Goal: Information Seeking & Learning: Learn about a topic

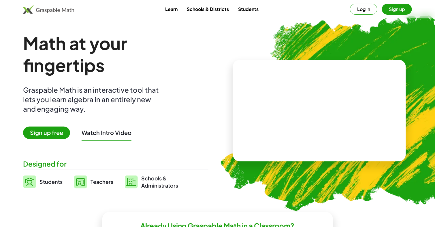
click at [359, 9] on button "Log in" at bounding box center [363, 9] width 27 height 11
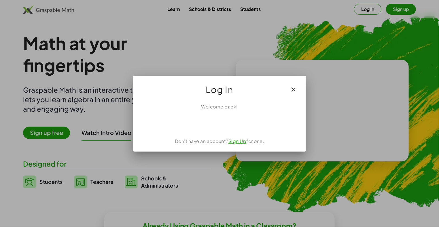
click at [378, 111] on div at bounding box center [219, 113] width 439 height 227
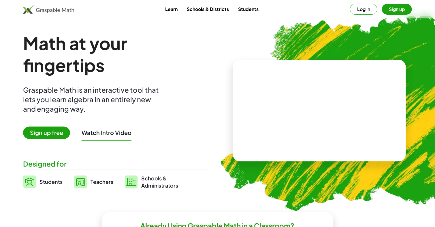
click at [367, 7] on button "Log in" at bounding box center [363, 9] width 27 height 11
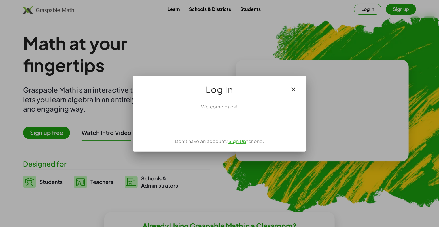
click at [292, 88] on icon "button" at bounding box center [293, 89] width 7 height 7
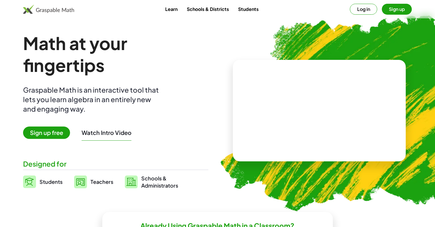
click at [362, 12] on button "Log in" at bounding box center [363, 9] width 27 height 11
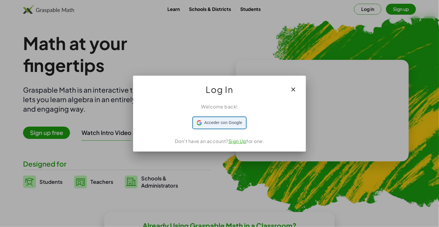
click at [220, 122] on span "Acceder con Google" at bounding box center [223, 123] width 38 height 6
click at [199, 48] on div at bounding box center [219, 113] width 439 height 227
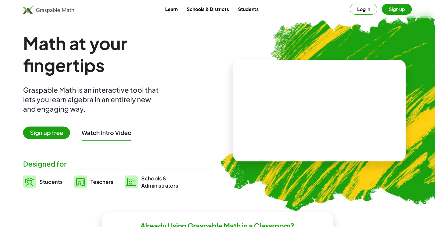
click at [362, 7] on button "Log in" at bounding box center [363, 9] width 27 height 11
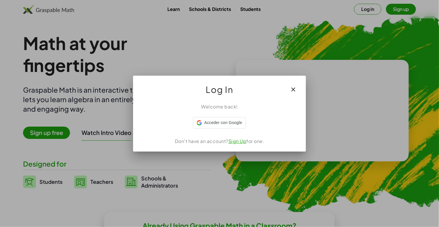
click at [214, 130] on div "Welcome back! Acceder con Google Acceder con Google. Se abre en una pestaña nue…" at bounding box center [219, 125] width 173 height 53
click at [294, 90] on icon "button" at bounding box center [293, 89] width 7 height 7
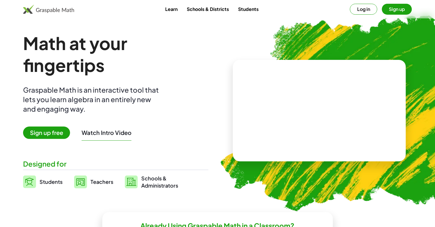
scroll to position [77, 0]
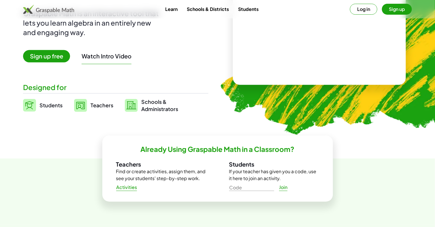
click at [362, 11] on button "Log in" at bounding box center [363, 9] width 27 height 11
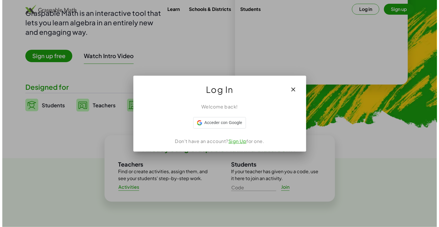
scroll to position [0, 0]
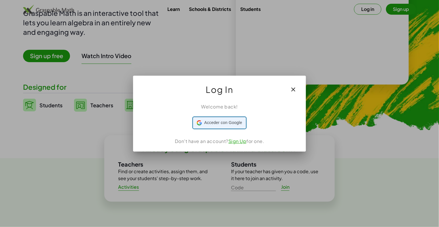
click at [218, 124] on span "Acceder con Google" at bounding box center [223, 123] width 38 height 6
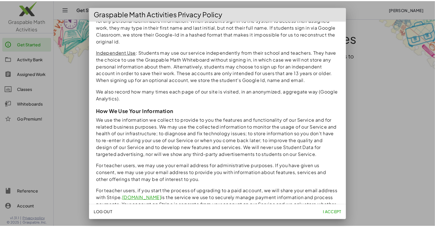
scroll to position [497, 0]
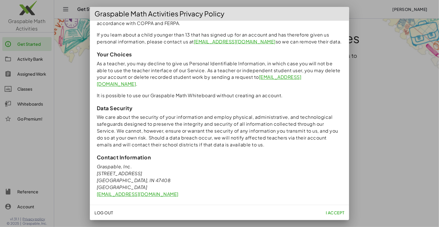
click at [75, 72] on div at bounding box center [219, 113] width 439 height 227
click at [379, 154] on div at bounding box center [219, 113] width 439 height 227
click at [335, 212] on span "I accept" at bounding box center [335, 212] width 19 height 5
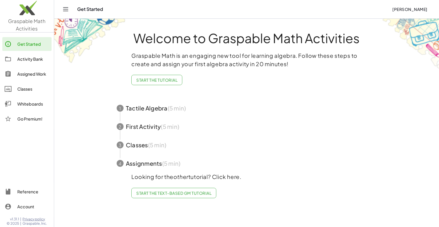
click at [23, 57] on div "Activity Bank" at bounding box center [33, 59] width 32 height 7
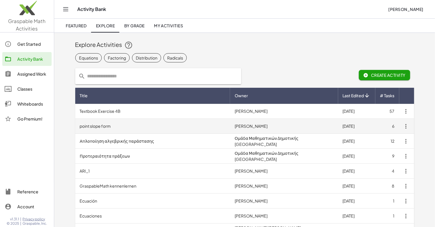
click at [108, 125] on td "point slope form" at bounding box center [152, 126] width 155 height 15
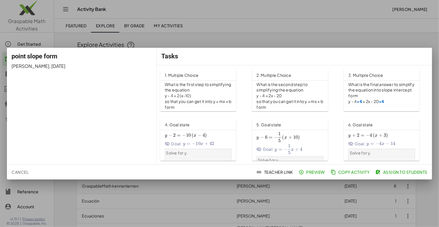
click at [189, 91] on p "What is the first step to simplifying the equation" at bounding box center [198, 88] width 67 height 12
click at [319, 171] on span "Preview" at bounding box center [312, 172] width 25 height 5
click at [387, 29] on div at bounding box center [219, 113] width 439 height 227
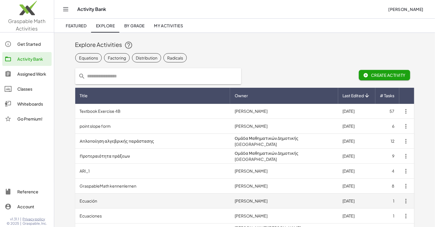
click at [91, 201] on td "Ecuación" at bounding box center [152, 201] width 155 height 15
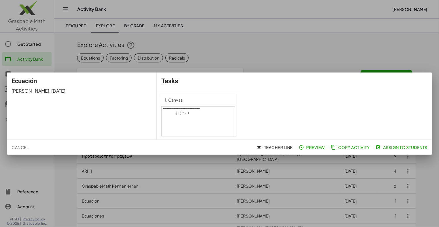
click at [182, 107] on div at bounding box center [198, 128] width 73 height 42
click at [192, 101] on div "1. Canvas" at bounding box center [198, 100] width 76 height 12
click at [285, 71] on div at bounding box center [219, 113] width 439 height 227
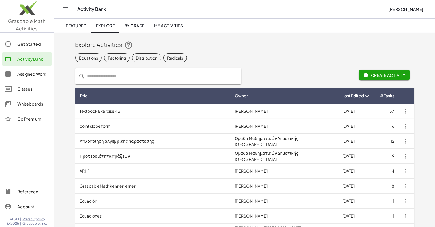
click at [293, 53] on div "Equations Factoring Distribution Radicals" at bounding box center [244, 58] width 339 height 12
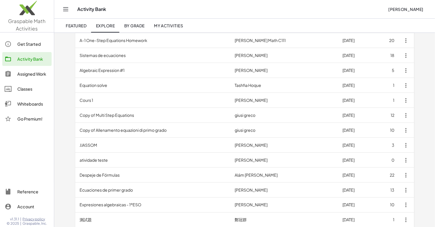
scroll to position [230, 0]
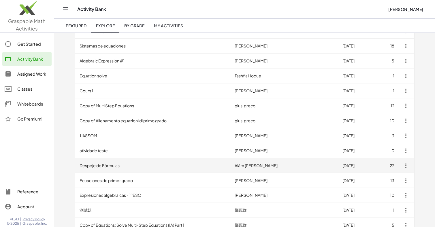
click at [114, 163] on td "Despeje de Fórmulas" at bounding box center [152, 166] width 155 height 15
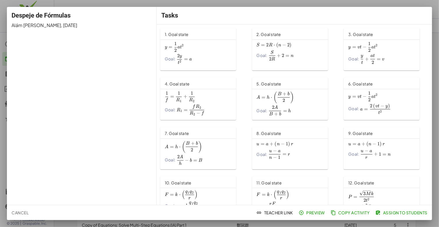
click at [181, 140] on div "A = h ⋅ ( B + b 2 ) A=h\cdot \left(\frac{B+b}{2}\right) A = h ⋅ ( 2 B + b ​ ) G…" at bounding box center [198, 154] width 76 height 31
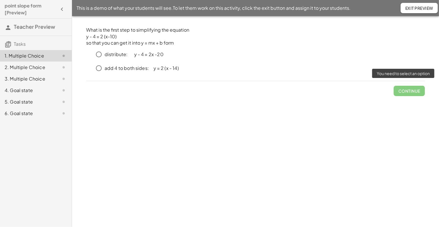
click at [403, 91] on span "Continue" at bounding box center [409, 88] width 31 height 15
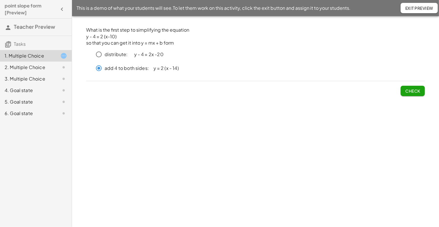
click at [414, 92] on span "Check" at bounding box center [413, 90] width 15 height 5
click at [411, 88] on span "Check" at bounding box center [413, 90] width 15 height 5
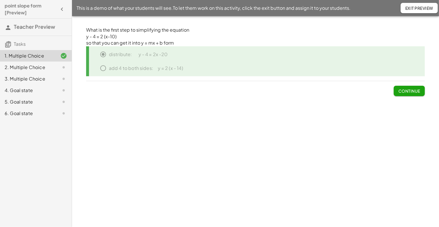
click at [423, 6] on span "Exit Preview" at bounding box center [420, 7] width 28 height 5
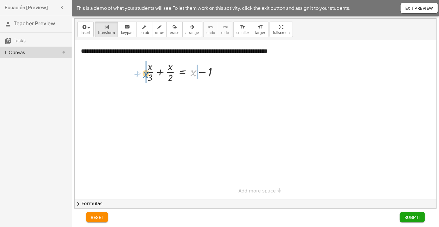
drag, startPoint x: 193, startPoint y: 71, endPoint x: 146, endPoint y: 73, distance: 47.6
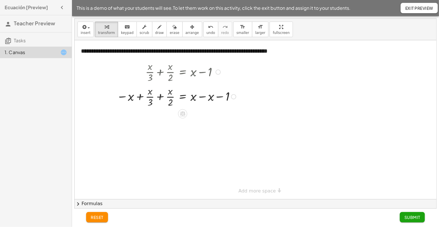
click at [202, 95] on div at bounding box center [177, 96] width 127 height 25
click at [161, 122] on div at bounding box center [177, 121] width 127 height 25
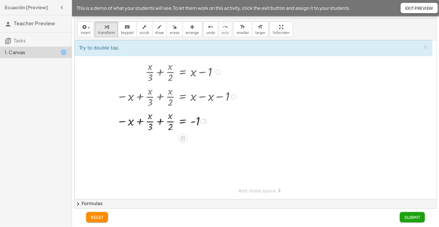
click at [139, 121] on div at bounding box center [177, 121] width 127 height 25
drag, startPoint x: 171, startPoint y: 120, endPoint x: 162, endPoint y: 121, distance: 9.3
click at [160, 120] on div at bounding box center [177, 121] width 127 height 25
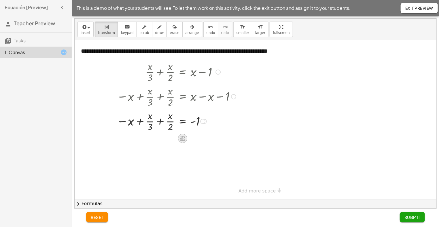
click at [181, 138] on icon at bounding box center [182, 138] width 5 height 5
click at [192, 138] on div "÷" at bounding box center [194, 138] width 9 height 9
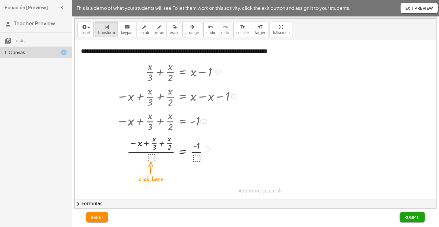
click at [150, 158] on div at bounding box center [177, 148] width 127 height 31
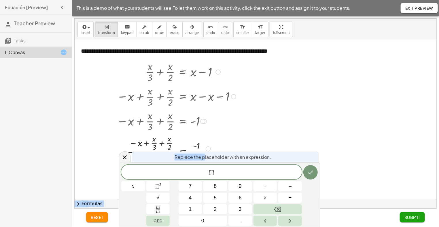
drag, startPoint x: 218, startPoint y: 153, endPoint x: 234, endPoint y: 147, distance: 17.0
click at [234, 147] on body "**********" at bounding box center [219, 113] width 439 height 227
click at [299, 169] on span "⬚ ​" at bounding box center [211, 173] width 181 height 8
click at [312, 171] on icon "Done" at bounding box center [310, 172] width 7 height 7
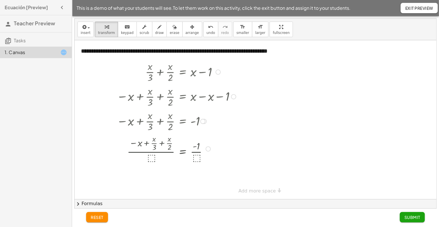
click at [297, 140] on div at bounding box center [256, 119] width 362 height 159
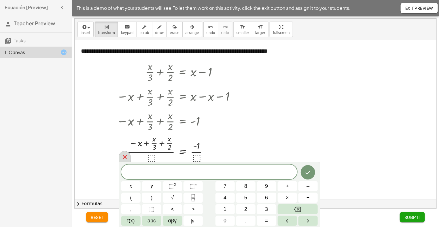
click at [127, 156] on icon at bounding box center [124, 157] width 7 height 7
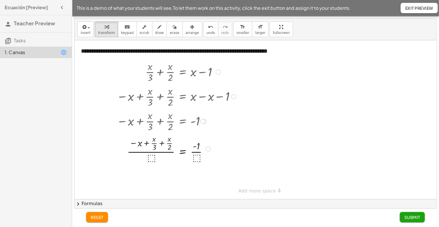
click at [169, 143] on div at bounding box center [177, 148] width 127 height 31
click at [166, 118] on div at bounding box center [169, 121] width 133 height 25
click at [160, 120] on div at bounding box center [169, 121] width 133 height 25
click at [172, 148] on div at bounding box center [177, 148] width 127 height 31
click at [98, 220] on span "reset" at bounding box center [97, 217] width 13 height 5
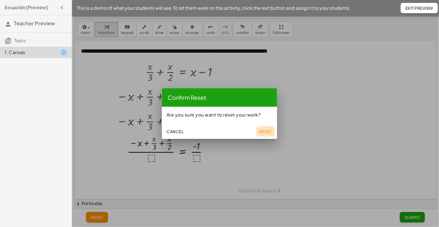
click at [266, 131] on span "Reset" at bounding box center [265, 131] width 13 height 5
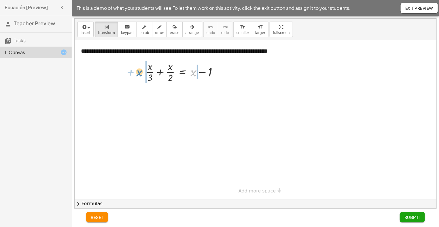
drag, startPoint x: 193, startPoint y: 72, endPoint x: 139, endPoint y: 72, distance: 54.2
click at [139, 72] on div "+ x + · x · 3 + · x · 2 = + x − 1" at bounding box center [181, 72] width 88 height 28
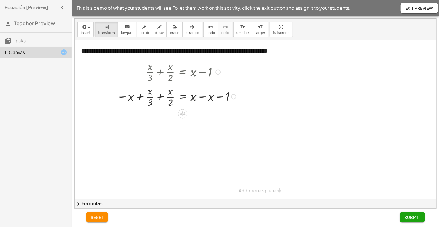
click at [204, 95] on div at bounding box center [177, 96] width 127 height 25
click at [182, 137] on icon at bounding box center [182, 138] width 5 height 5
click at [182, 137] on span "×" at bounding box center [182, 139] width 3 height 8
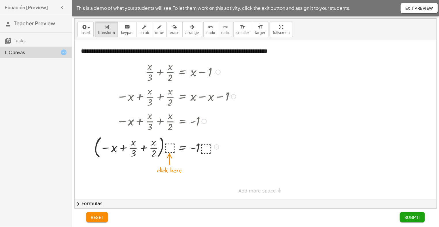
click at [170, 147] on div at bounding box center [165, 146] width 149 height 27
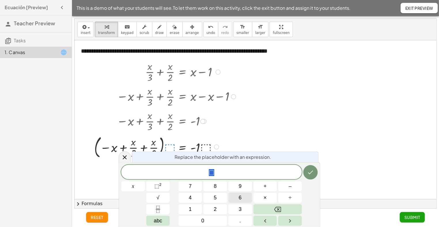
click at [233, 197] on button "6" at bounding box center [241, 198] width 24 height 10
click at [309, 170] on icon "Done" at bounding box center [310, 172] width 7 height 7
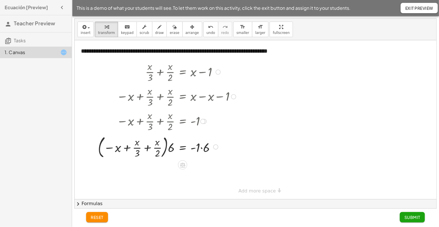
click at [201, 148] on div at bounding box center [168, 146] width 146 height 27
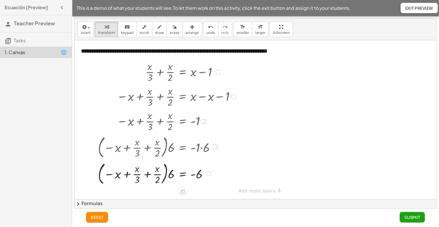
click at [169, 173] on div at bounding box center [168, 173] width 146 height 27
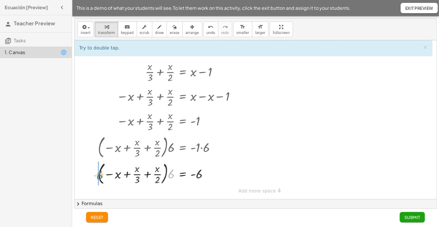
drag, startPoint x: 169, startPoint y: 174, endPoint x: 98, endPoint y: 175, distance: 71.5
click at [101, 175] on div at bounding box center [168, 173] width 146 height 27
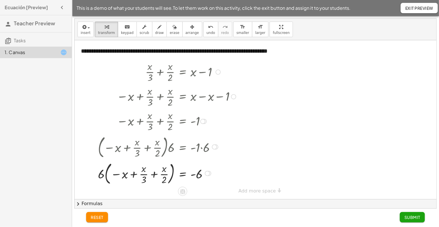
click at [142, 179] on div at bounding box center [168, 173] width 146 height 27
drag, startPoint x: 143, startPoint y: 182, endPoint x: 113, endPoint y: 178, distance: 30.7
click at [113, 178] on div at bounding box center [168, 173] width 146 height 27
drag, startPoint x: 144, startPoint y: 180, endPoint x: 98, endPoint y: 182, distance: 46.2
click at [98, 182] on div at bounding box center [168, 173] width 146 height 27
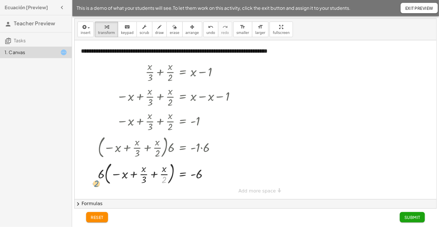
drag, startPoint x: 162, startPoint y: 181, endPoint x: 94, endPoint y: 184, distance: 68.1
click at [94, 184] on div "+ · x · 3 + · x · 2 = + x − 1 − x + · x · 3 + · x · 2 = + x − x − 1 − x + · x ·…" at bounding box center [164, 123] width 151 height 130
click at [126, 176] on div at bounding box center [168, 173] width 146 height 27
click at [179, 191] on div at bounding box center [182, 191] width 9 height 9
click at [194, 190] on span "÷" at bounding box center [194, 192] width 3 height 8
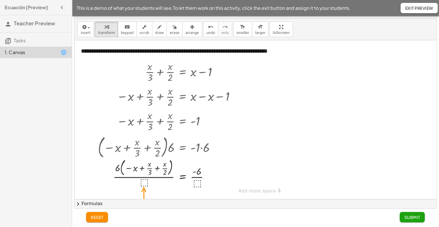
click at [85, 203] on button "chevron_right Formulas" at bounding box center [256, 203] width 362 height 9
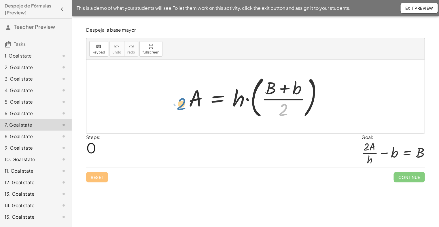
drag, startPoint x: 283, startPoint y: 111, endPoint x: 180, endPoint y: 97, distance: 104.1
drag, startPoint x: 303, startPoint y: 91, endPoint x: 305, endPoint y: 96, distance: 5.9
click at [305, 97] on div at bounding box center [258, 97] width 144 height 48
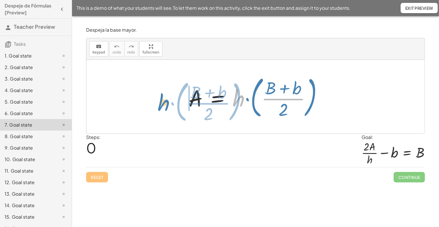
drag, startPoint x: 238, startPoint y: 99, endPoint x: 163, endPoint y: 103, distance: 75.4
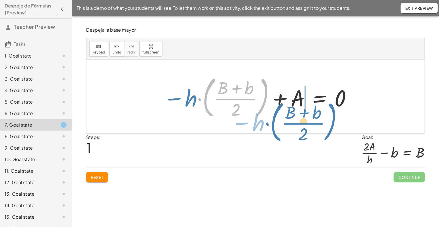
drag, startPoint x: 266, startPoint y: 93, endPoint x: 333, endPoint y: 118, distance: 72.0
click at [333, 118] on div at bounding box center [258, 97] width 195 height 48
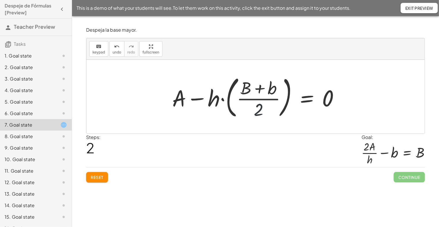
click at [257, 112] on div at bounding box center [257, 97] width 177 height 48
drag, startPoint x: 178, startPoint y: 97, endPoint x: 336, endPoint y: 102, distance: 158.3
click at [336, 102] on div at bounding box center [257, 97] width 177 height 48
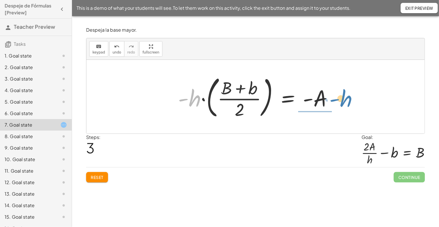
drag, startPoint x: 195, startPoint y: 97, endPoint x: 346, endPoint y: 97, distance: 151.3
click at [346, 97] on div "A = · h · ( · ( + B + b ) · 2 ) − · h · ( · ( + B + b ) · 2 ) + A = 0 + A − · h…" at bounding box center [255, 97] width 338 height 74
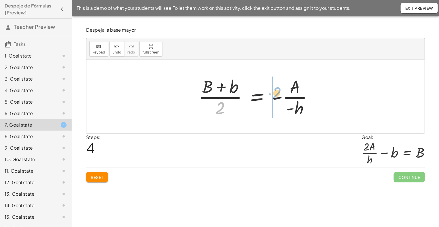
drag, startPoint x: 220, startPoint y: 109, endPoint x: 277, endPoint y: 94, distance: 58.8
click at [277, 94] on div at bounding box center [258, 97] width 125 height 44
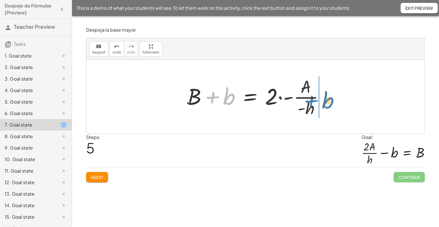
drag, startPoint x: 228, startPoint y: 99, endPoint x: 327, endPoint y: 102, distance: 98.9
click at [327, 102] on div at bounding box center [258, 97] width 148 height 44
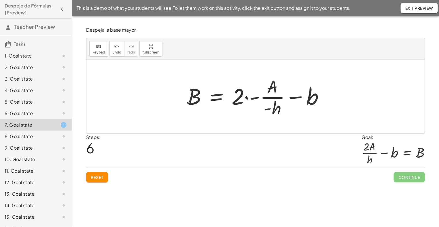
click at [246, 97] on div at bounding box center [258, 97] width 148 height 44
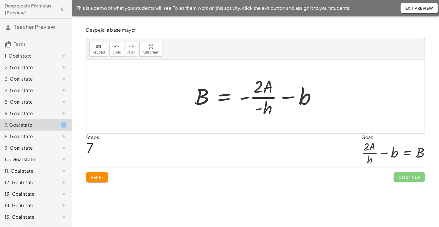
click at [245, 97] on div at bounding box center [258, 97] width 132 height 44
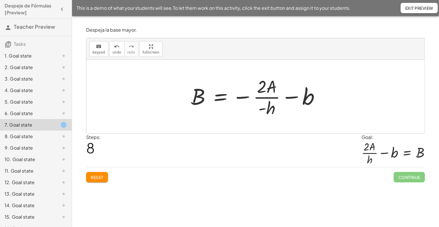
click at [261, 109] on div at bounding box center [257, 97] width 139 height 44
click at [251, 97] on div at bounding box center [257, 97] width 139 height 44
drag, startPoint x: 247, startPoint y: 97, endPoint x: 259, endPoint y: 110, distance: 17.5
click at [259, 110] on div at bounding box center [257, 97] width 139 height 44
drag, startPoint x: 261, startPoint y: 109, endPoint x: 243, endPoint y: 100, distance: 19.6
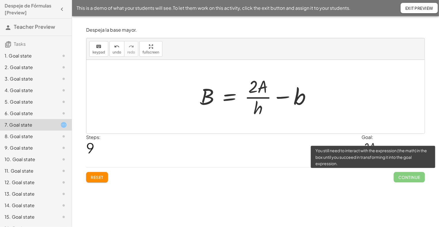
click at [412, 177] on span "Continue" at bounding box center [409, 177] width 31 height 10
click at [414, 172] on span "Continue" at bounding box center [409, 177] width 31 height 10
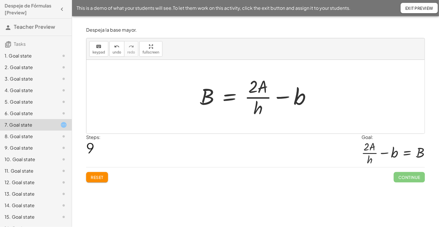
click at [350, 104] on div at bounding box center [255, 97] width 338 height 74
drag, startPoint x: 380, startPoint y: 154, endPoint x: 357, endPoint y: 138, distance: 27.3
click at [357, 138] on div "Steps: 9 Goal: + · 2 · A · h − b = B" at bounding box center [255, 151] width 339 height 34
click at [380, 147] on div at bounding box center [393, 153] width 63 height 25
click at [209, 99] on div at bounding box center [258, 97] width 122 height 44
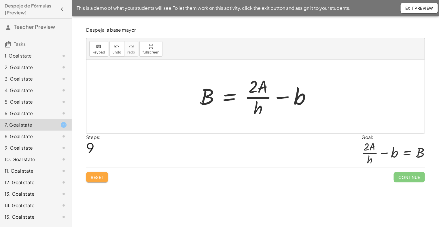
click at [95, 175] on span "Reset" at bounding box center [97, 177] width 13 height 5
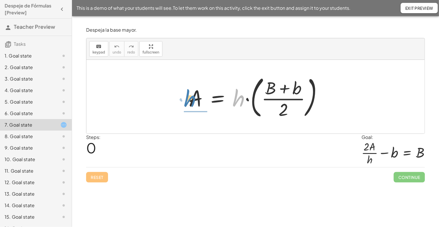
drag, startPoint x: 240, startPoint y: 99, endPoint x: 191, endPoint y: 99, distance: 48.7
click at [191, 99] on div at bounding box center [258, 97] width 144 height 48
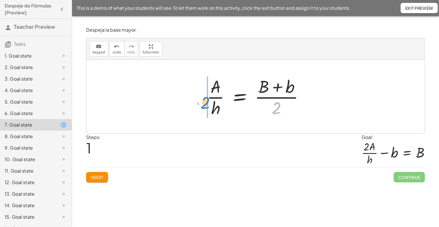
drag, startPoint x: 277, startPoint y: 110, endPoint x: 206, endPoint y: 104, distance: 71.7
click at [206, 104] on div at bounding box center [258, 97] width 108 height 44
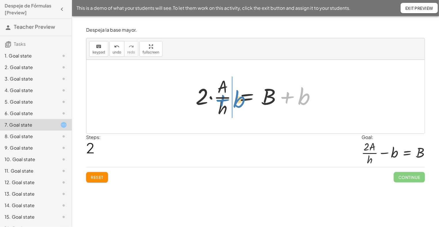
drag, startPoint x: 304, startPoint y: 101, endPoint x: 239, endPoint y: 104, distance: 64.9
click at [239, 104] on div at bounding box center [258, 97] width 130 height 44
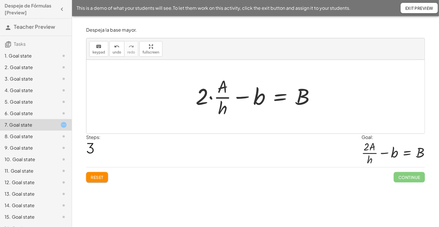
click at [210, 98] on div at bounding box center [258, 97] width 130 height 44
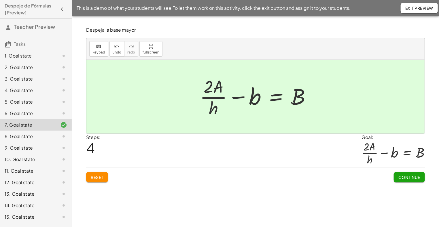
click at [415, 180] on button "Continue" at bounding box center [409, 177] width 31 height 10
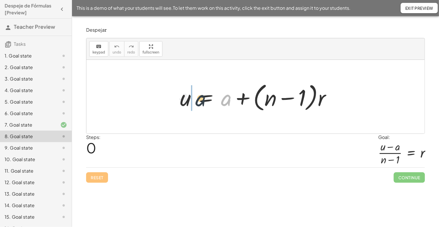
drag, startPoint x: 227, startPoint y: 102, endPoint x: 199, endPoint y: 103, distance: 28.0
click at [199, 103] on div at bounding box center [257, 96] width 161 height 33
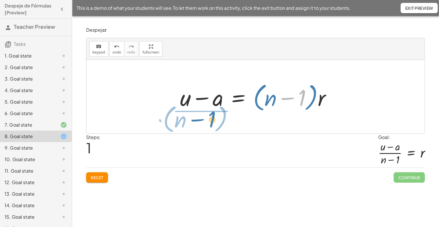
drag, startPoint x: 306, startPoint y: 104, endPoint x: 215, endPoint y: 126, distance: 93.0
click at [215, 126] on div "u = + a + · ( + n − 1 ) · r − 1 · ( + n ) u = a · ( + n − 1 ) · r + −" at bounding box center [255, 97] width 338 height 74
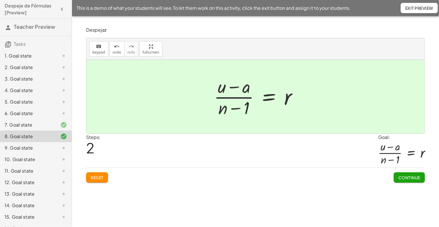
click at [416, 177] on span "Continue" at bounding box center [410, 177] width 22 height 5
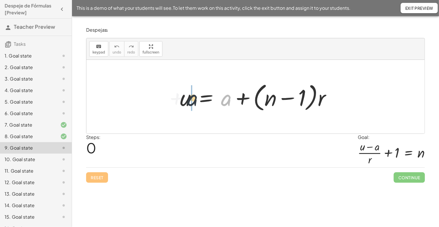
drag, startPoint x: 225, startPoint y: 103, endPoint x: 190, endPoint y: 103, distance: 34.9
click at [190, 103] on div at bounding box center [257, 96] width 161 height 33
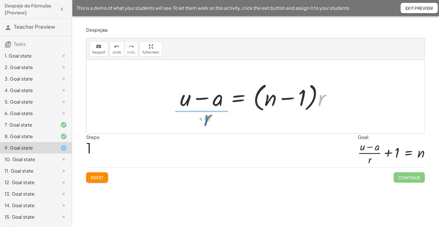
drag, startPoint x: 320, startPoint y: 105, endPoint x: 206, endPoint y: 125, distance: 116.2
click at [206, 125] on div "u = + a + · ( + n − 1 ) · r · r u = a · ( + n − 1 ) · r + −" at bounding box center [255, 97] width 338 height 74
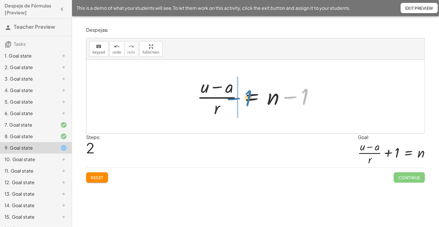
drag, startPoint x: 305, startPoint y: 102, endPoint x: 248, endPoint y: 103, distance: 56.5
click at [248, 103] on div at bounding box center [258, 97] width 128 height 44
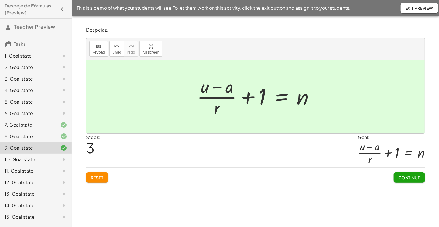
click at [410, 176] on span "Continue" at bounding box center [410, 177] width 22 height 5
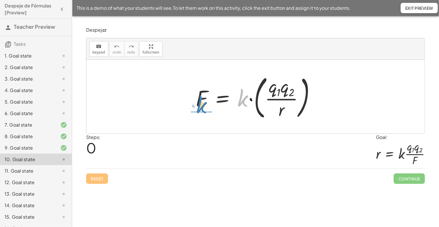
drag, startPoint x: 244, startPoint y: 101, endPoint x: 202, endPoint y: 108, distance: 42.4
click at [202, 108] on div at bounding box center [258, 97] width 130 height 50
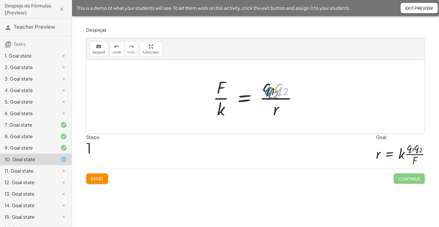
drag, startPoint x: 279, startPoint y: 92, endPoint x: 269, endPoint y: 96, distance: 10.7
click at [269, 96] on div at bounding box center [257, 97] width 95 height 46
drag, startPoint x: 269, startPoint y: 93, endPoint x: 261, endPoint y: 94, distance: 8.7
click at [261, 94] on div at bounding box center [257, 97] width 95 height 46
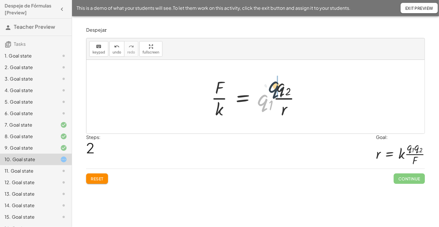
drag, startPoint x: 263, startPoint y: 101, endPoint x: 274, endPoint y: 88, distance: 17.2
click at [274, 88] on div at bounding box center [257, 97] width 99 height 46
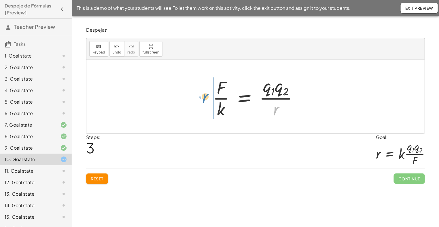
drag, startPoint x: 275, startPoint y: 112, endPoint x: 204, endPoint y: 99, distance: 72.6
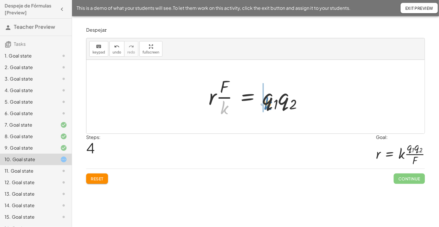
drag, startPoint x: 223, startPoint y: 107, endPoint x: 267, endPoint y: 103, distance: 43.8
click at [267, 103] on div at bounding box center [258, 97] width 104 height 44
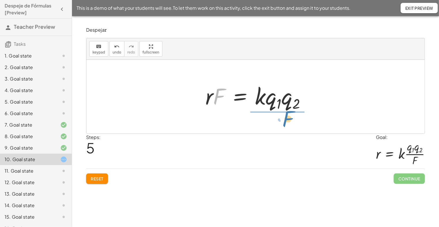
drag, startPoint x: 223, startPoint y: 97, endPoint x: 295, endPoint y: 119, distance: 75.6
click at [295, 119] on div "F = · k · ( · q 1 · q 2 · r ) · F · k = · q 1 · q 2 · r · F · k = · q 1 · · q 2…" at bounding box center [255, 97] width 338 height 74
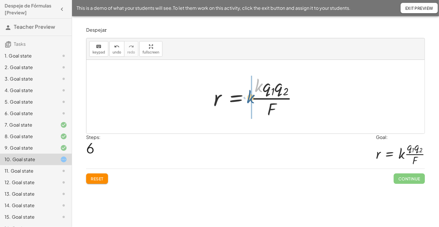
drag, startPoint x: 259, startPoint y: 87, endPoint x: 251, endPoint y: 99, distance: 14.1
click at [251, 99] on div at bounding box center [258, 97] width 95 height 46
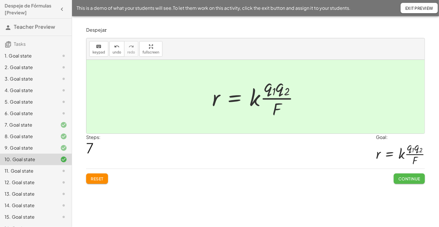
click at [409, 176] on span "Continue" at bounding box center [410, 178] width 22 height 5
